Goal: Contribute content: Contribute content

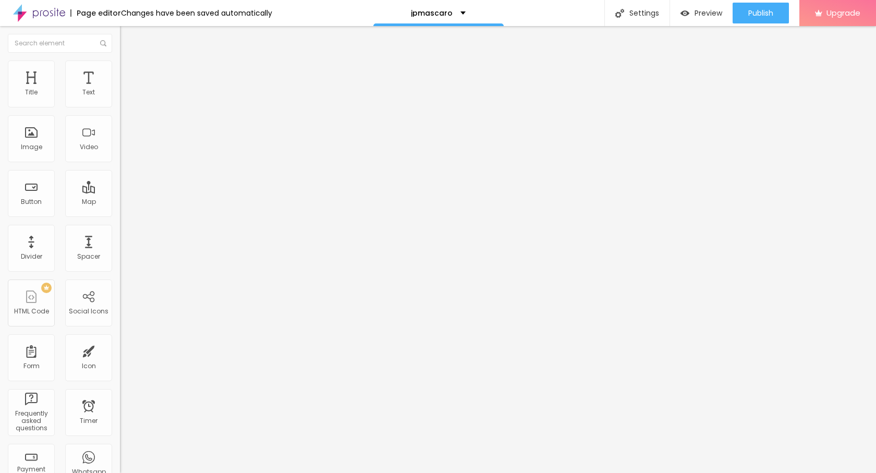
click at [120, 90] on span "Add image" at bounding box center [141, 85] width 43 height 9
click at [120, 66] on li "Style" at bounding box center [180, 66] width 120 height 10
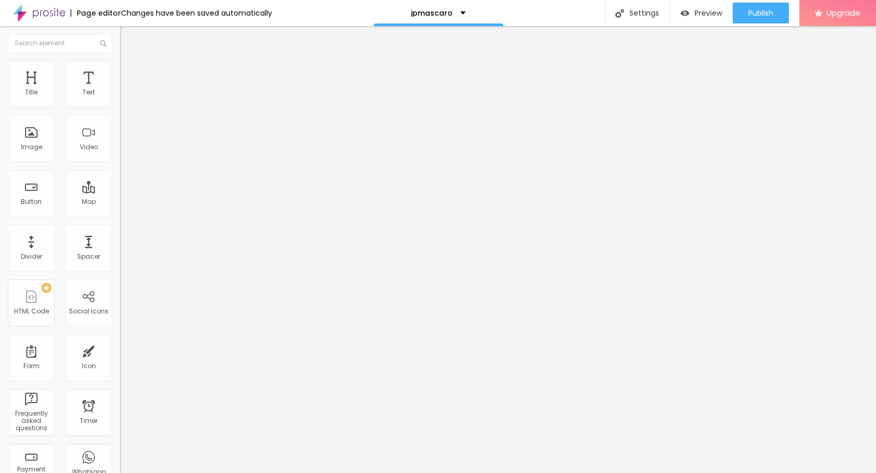
type input "90"
type input "85"
type input "65"
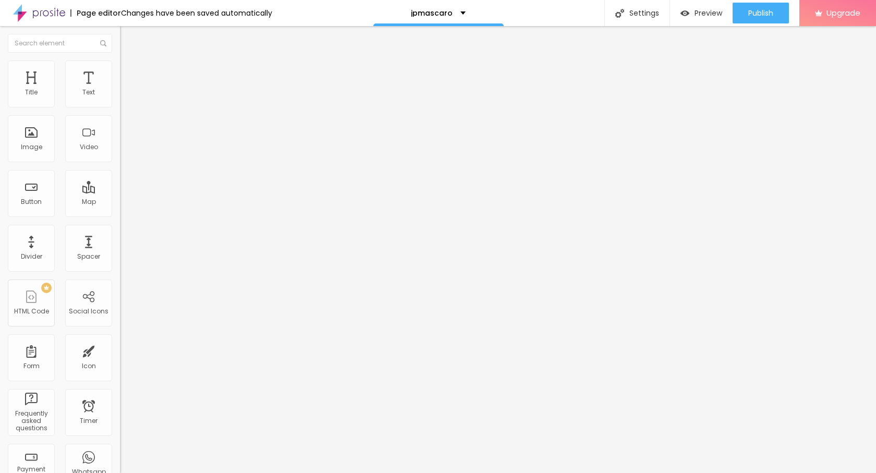
type input "65"
type input "60"
type input "55"
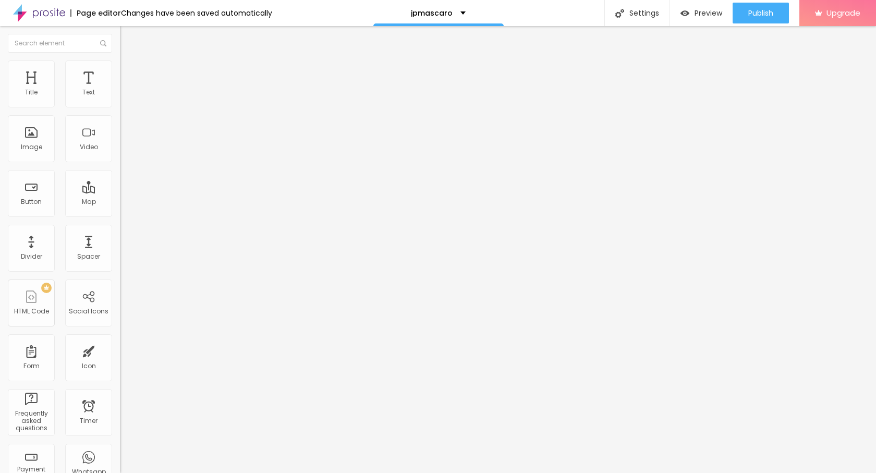
type input "50"
type input "45"
type input "40"
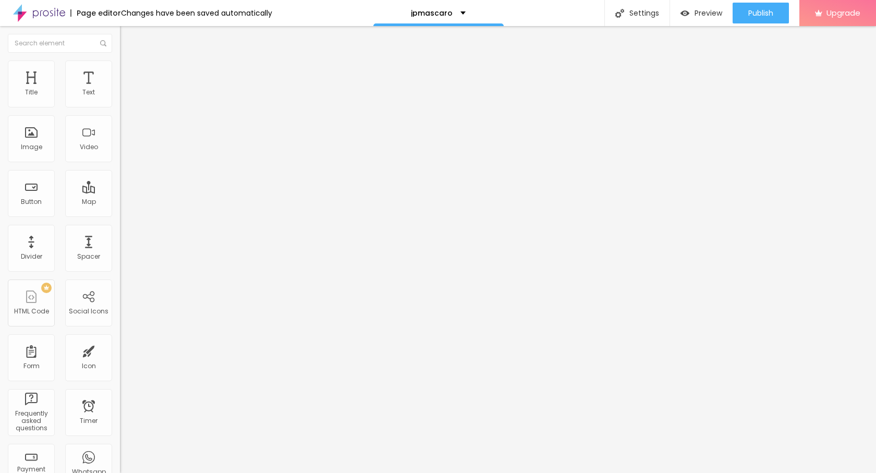
type input "40"
type input "35"
type input "30"
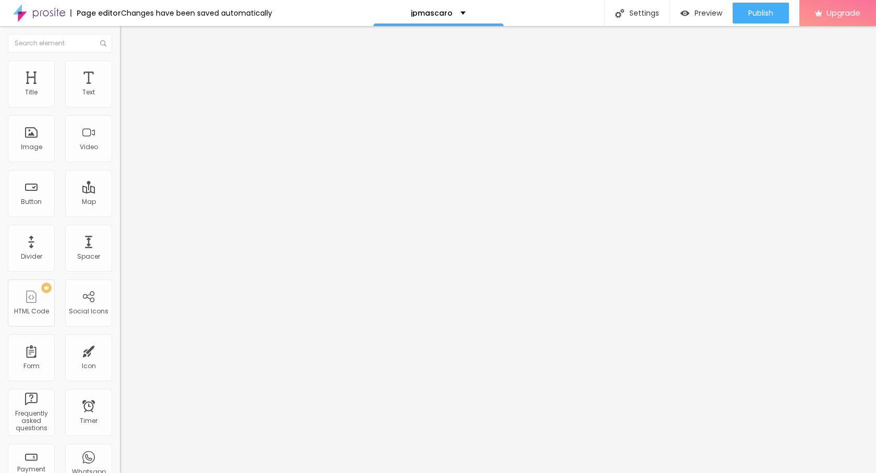
type input "25"
type input "20"
type input "15"
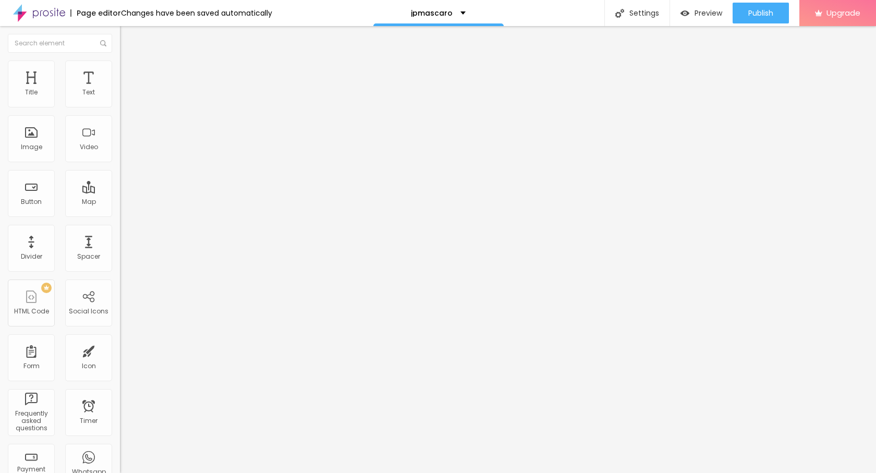
type input "15"
type input "20"
drag, startPoint x: 108, startPoint y: 111, endPoint x: 21, endPoint y: 112, distance: 87.1
type input "20"
click at [120, 107] on input "range" at bounding box center [153, 103] width 67 height 8
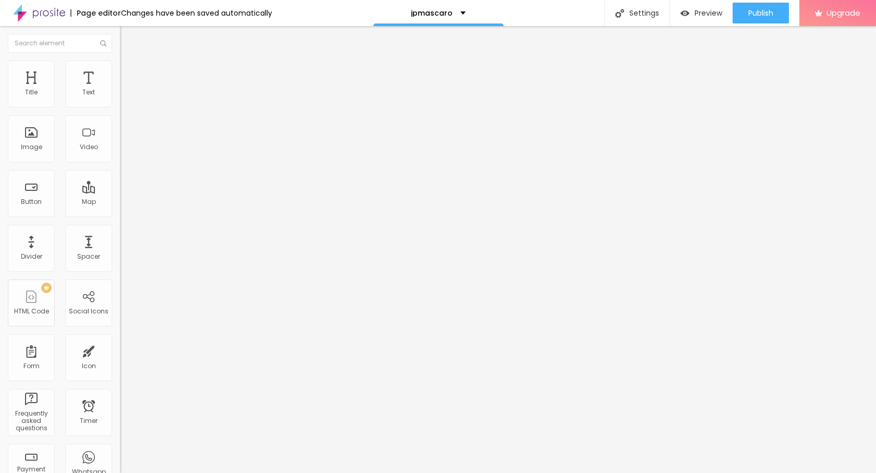
click at [120, 107] on input "range" at bounding box center [153, 103] width 67 height 8
type input "15"
click at [120, 107] on input "range" at bounding box center [153, 103] width 67 height 8
click at [120, 204] on div "Edit Image Content Style Advanced Size 15 px % 0 Border radius Shadow DISABLED …" at bounding box center [180, 249] width 120 height 447
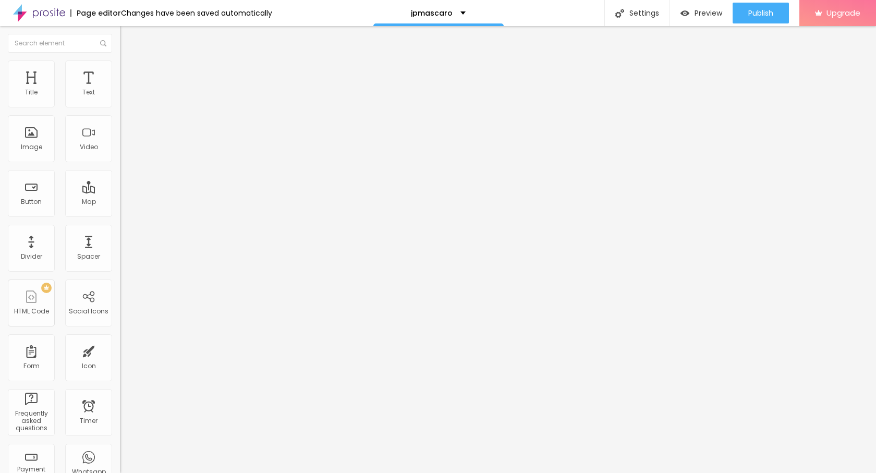
click at [128, 38] on div "Edit Image" at bounding box center [155, 38] width 55 height 8
click at [120, 100] on button "button" at bounding box center [127, 94] width 15 height 11
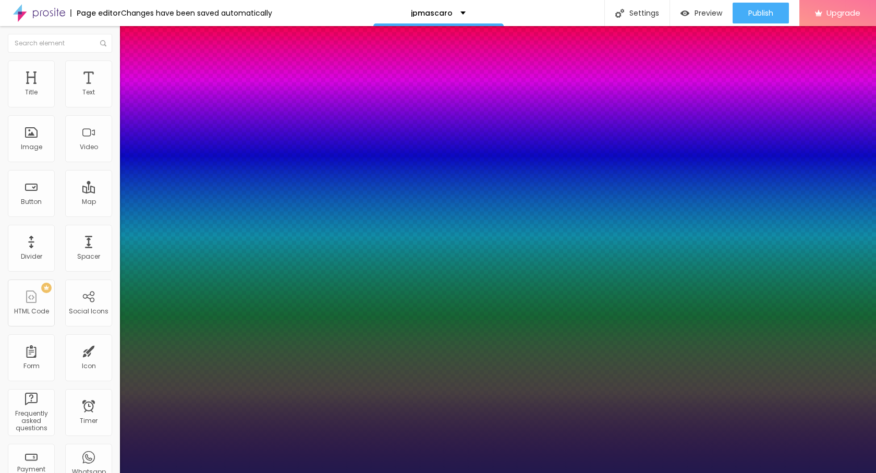
type input "1"
type input "21"
type input "1"
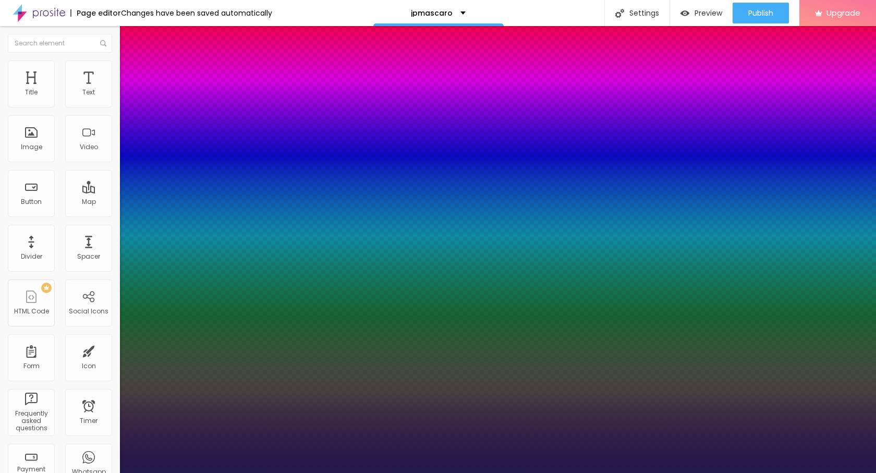
type input "21"
type input "1"
click at [50, 473] on div at bounding box center [438, 473] width 876 height 0
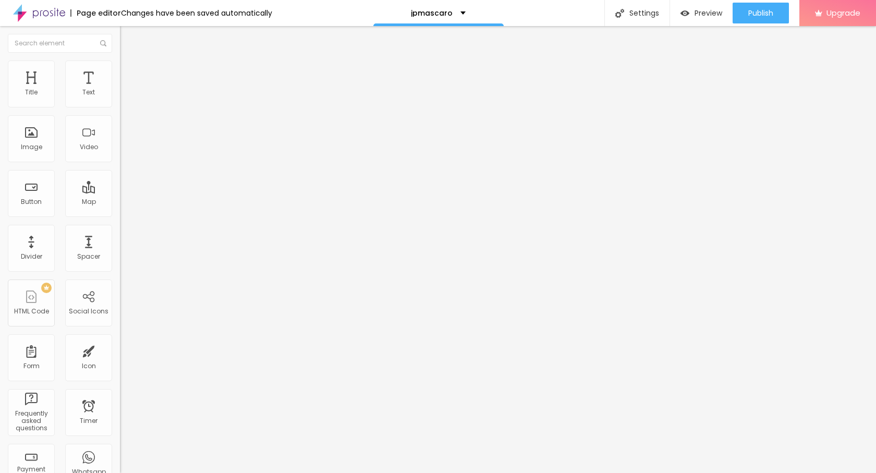
click at [120, 98] on input "Click me" at bounding box center [182, 93] width 125 height 10
paste input "→ VIEW DOCUMENT HERE"
type input "→ VIEW DOCUMENT HERE"
click at [120, 215] on input "https://" at bounding box center [182, 209] width 125 height 10
paste input "[DOMAIN_NAME][URL]"
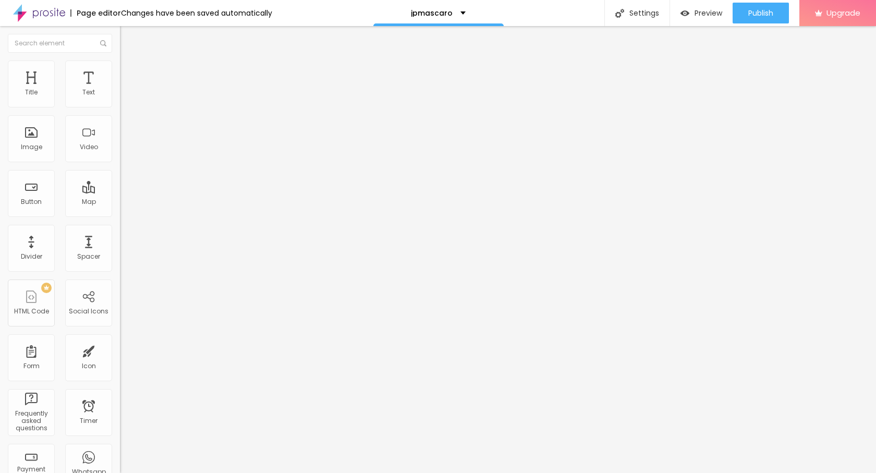
scroll to position [0, 33]
paste input "text"
type input "[URL][DOMAIN_NAME]"
click at [760, 9] on span "Publish" at bounding box center [761, 13] width 25 height 8
